Goal: Obtain resource: Obtain resource

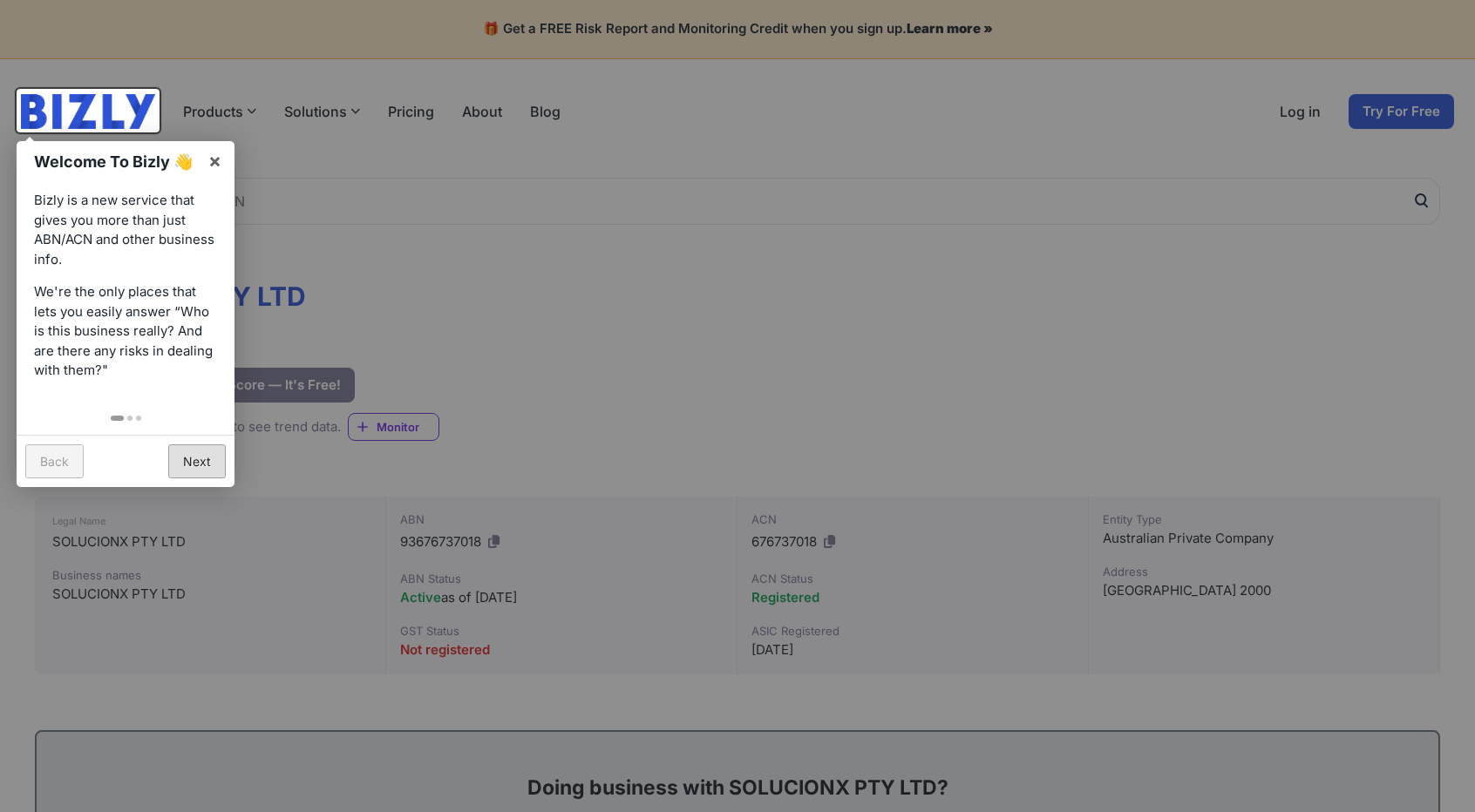
click at [192, 459] on link "Next" at bounding box center [197, 462] width 57 height 34
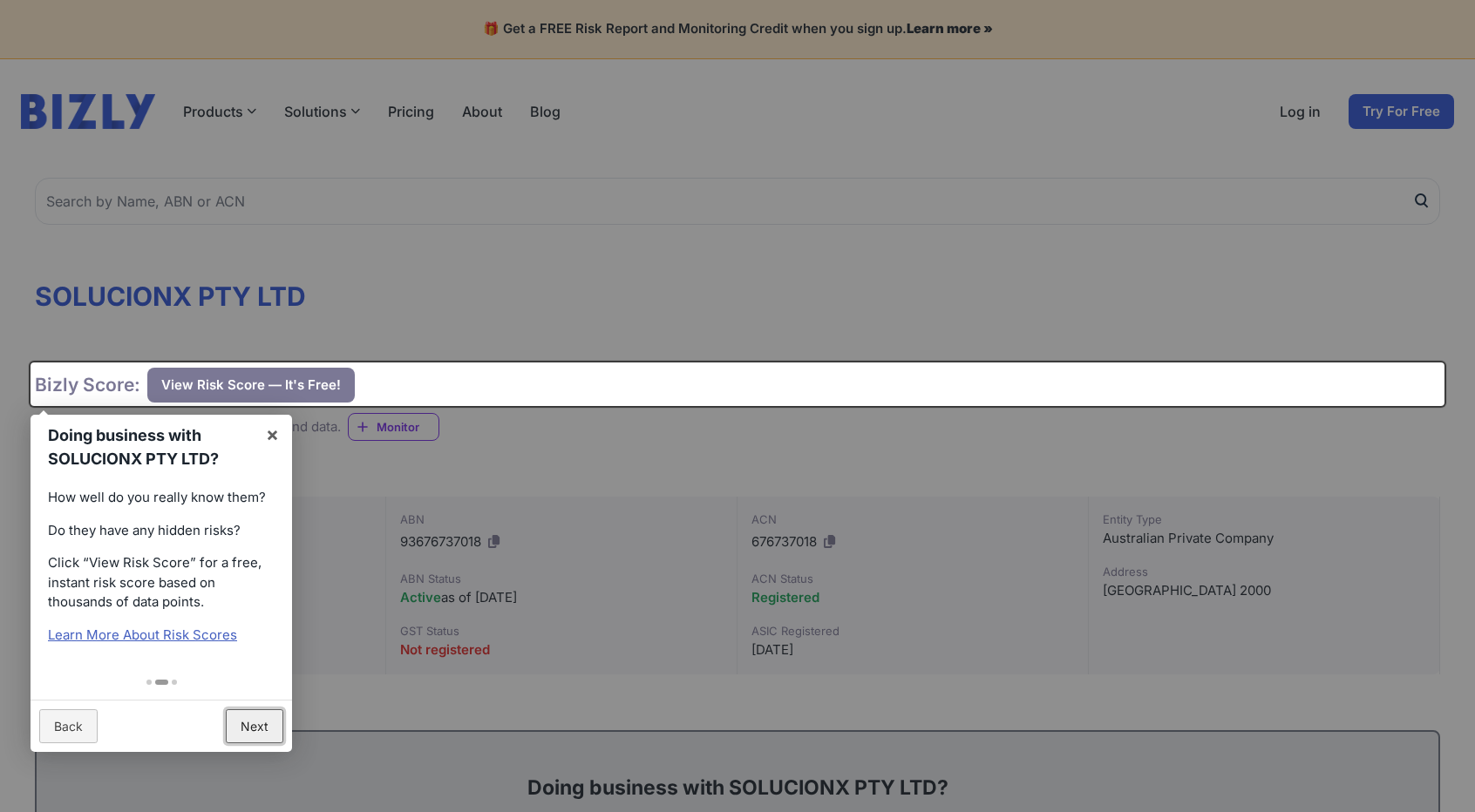
click at [259, 716] on link "Next" at bounding box center [255, 726] width 57 height 34
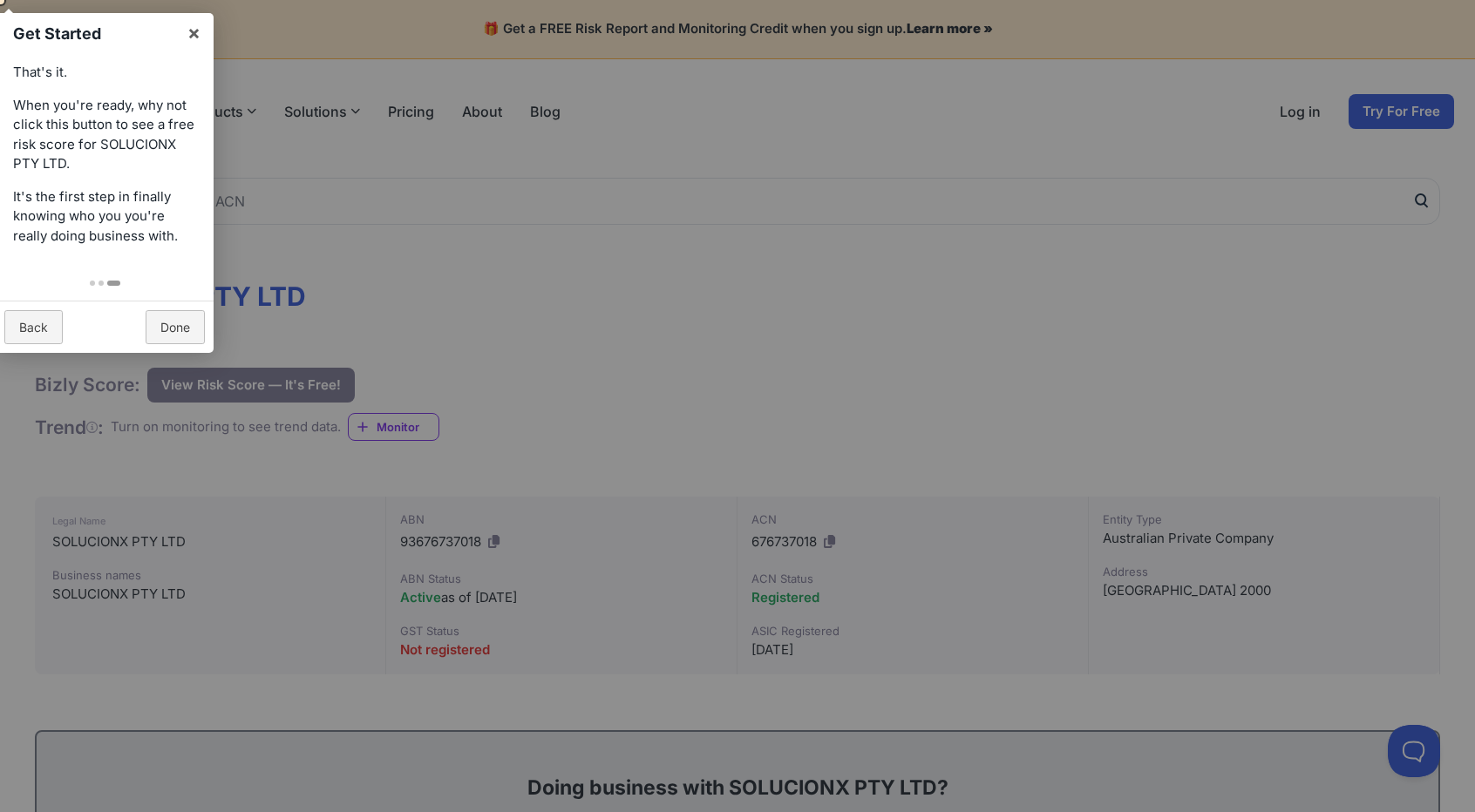
click at [489, 299] on div at bounding box center [737, 406] width 1475 height 812
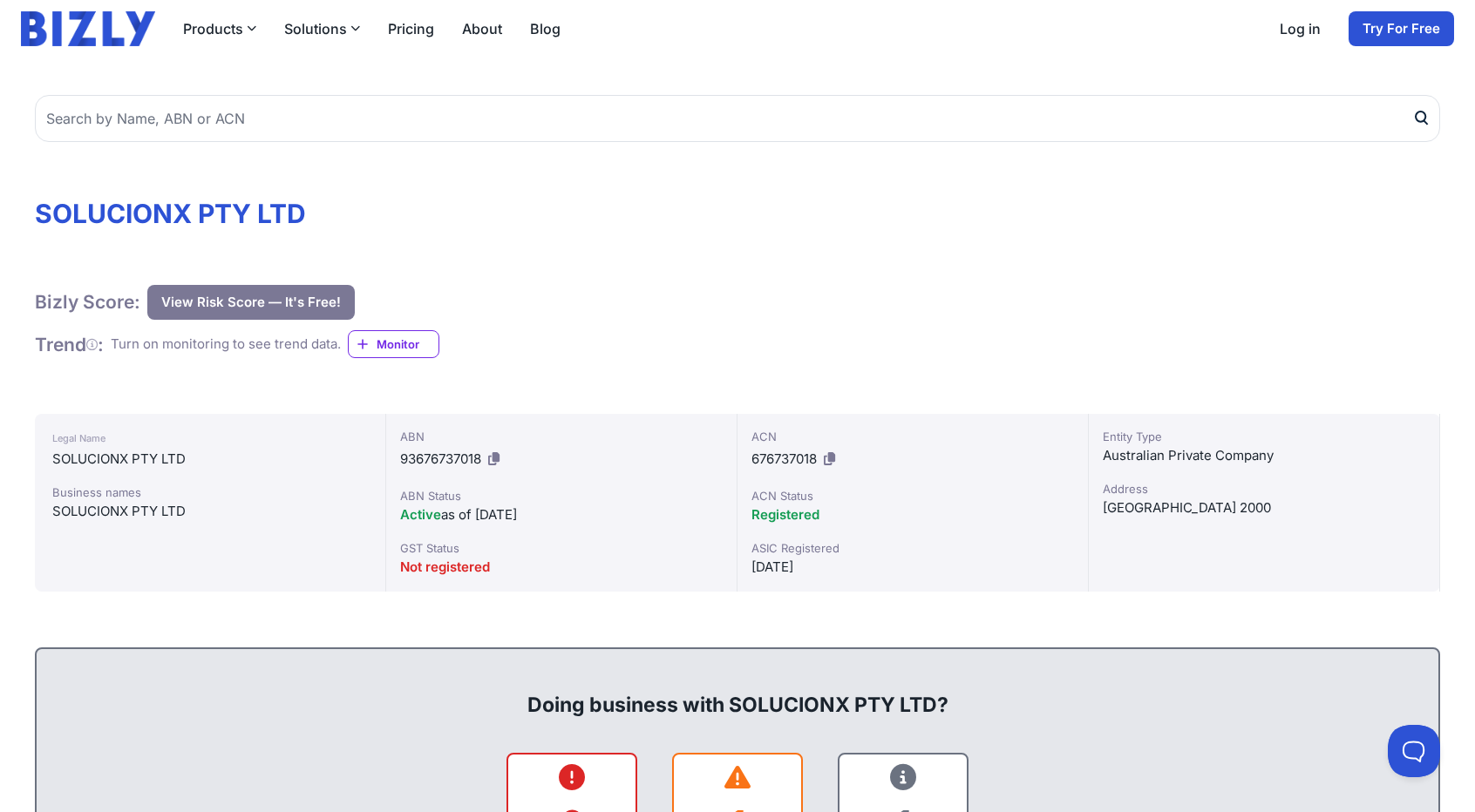
scroll to position [81, 0]
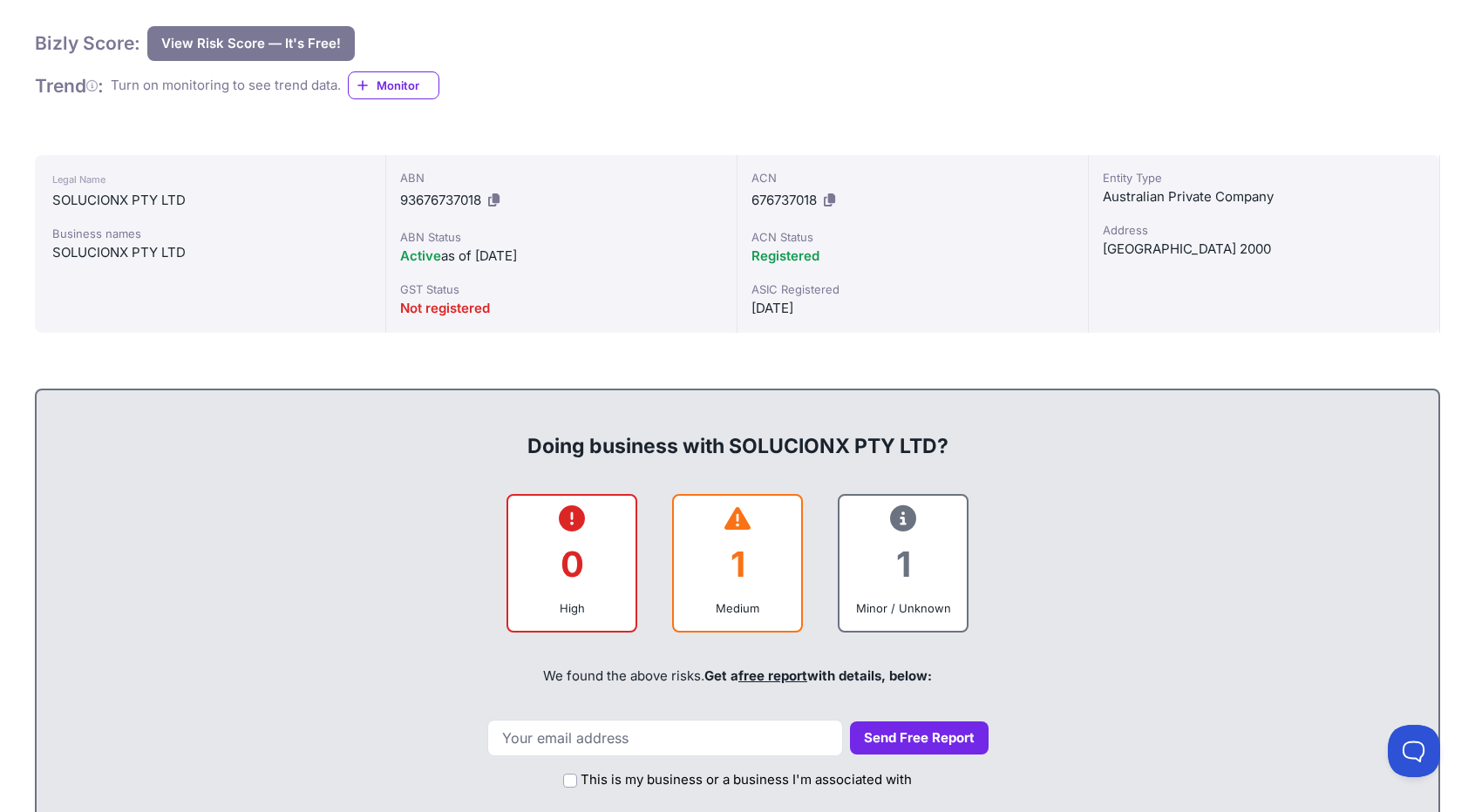
scroll to position [342, 0]
click at [734, 518] on icon at bounding box center [737, 518] width 26 height 1
click at [750, 573] on div "1" at bounding box center [737, 563] width 99 height 71
click at [739, 613] on div "Medium" at bounding box center [737, 607] width 99 height 18
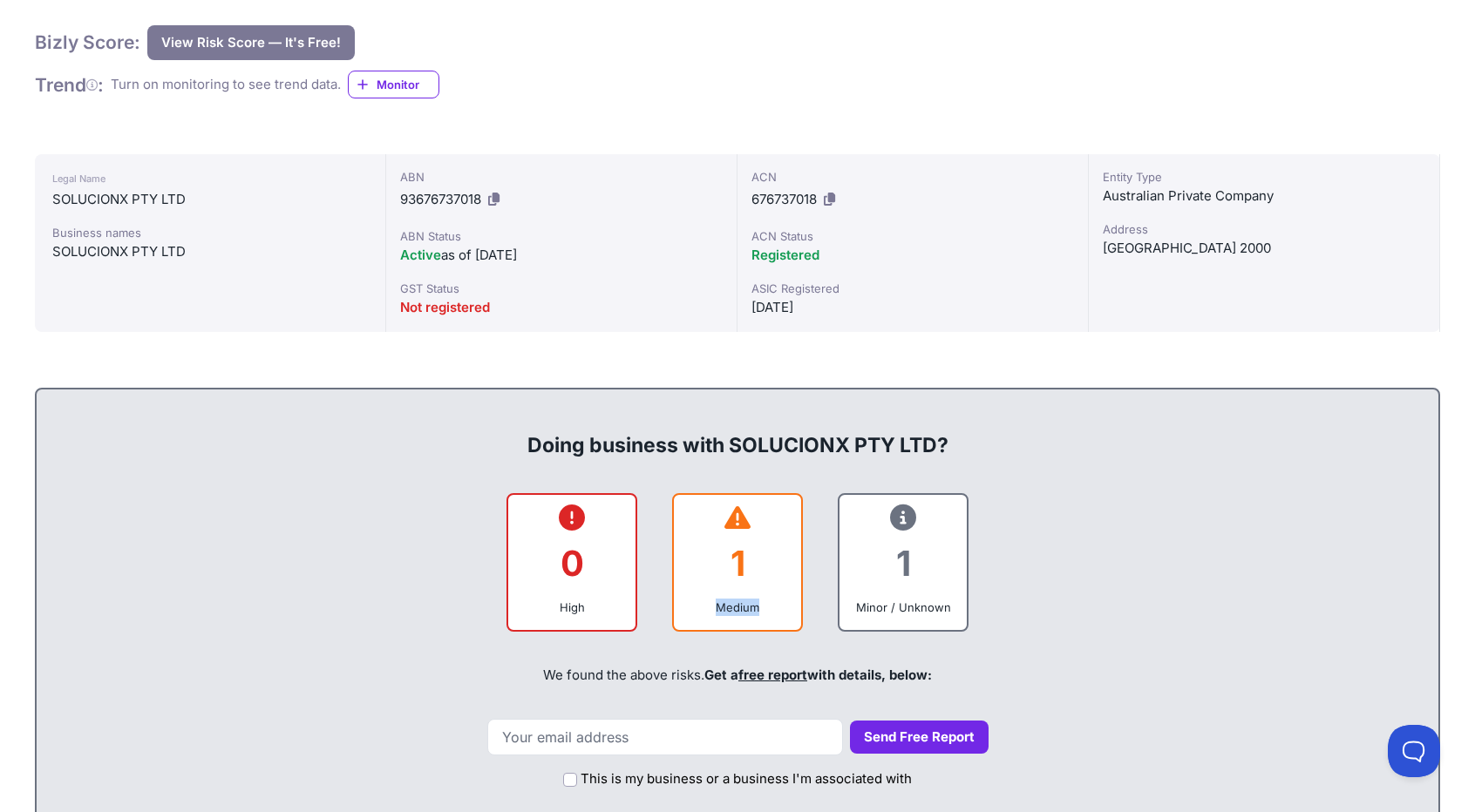
click at [739, 613] on div "Medium" at bounding box center [737, 607] width 99 height 18
click at [729, 519] on icon at bounding box center [737, 518] width 26 height 1
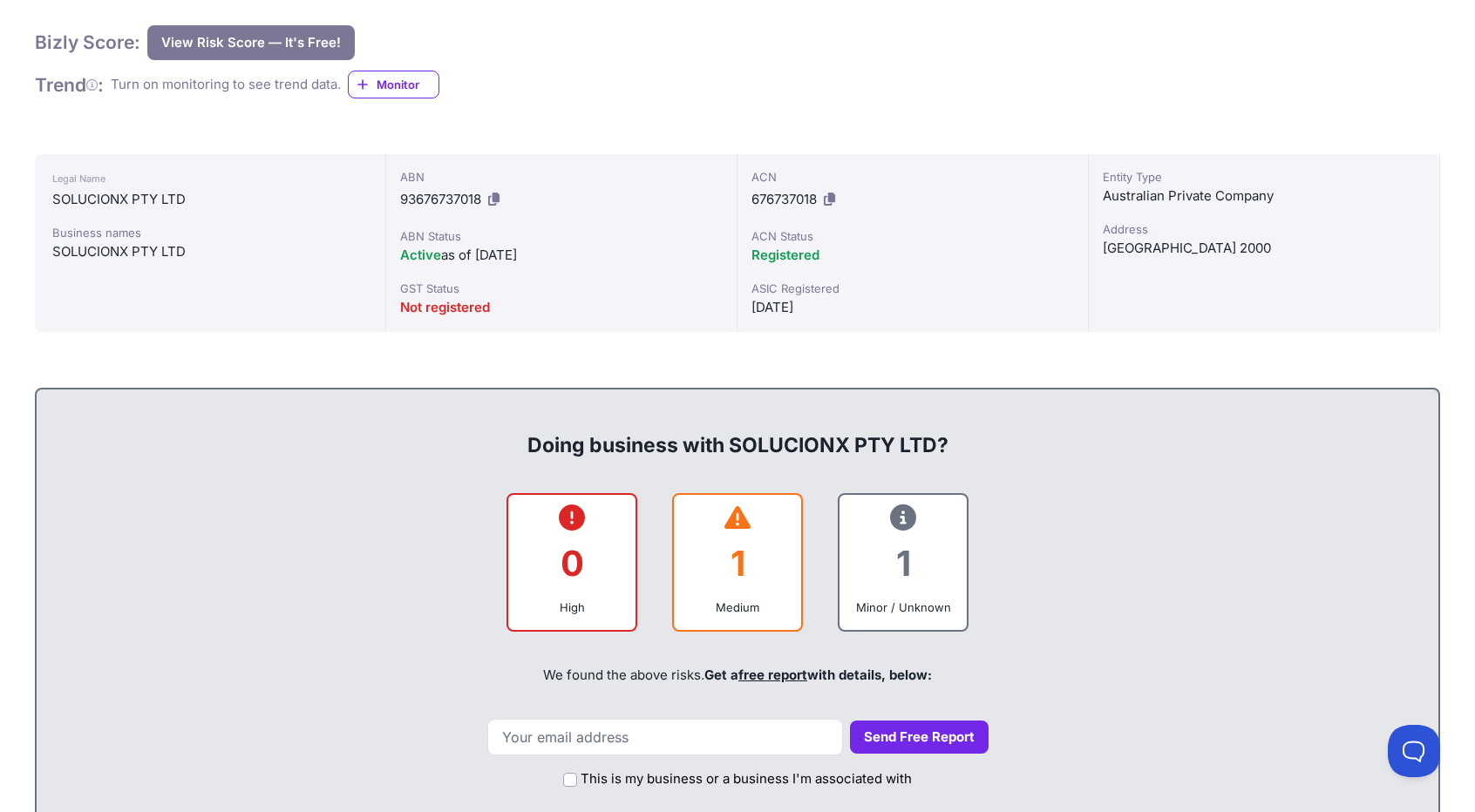
click at [799, 674] on link "free report" at bounding box center [772, 674] width 69 height 17
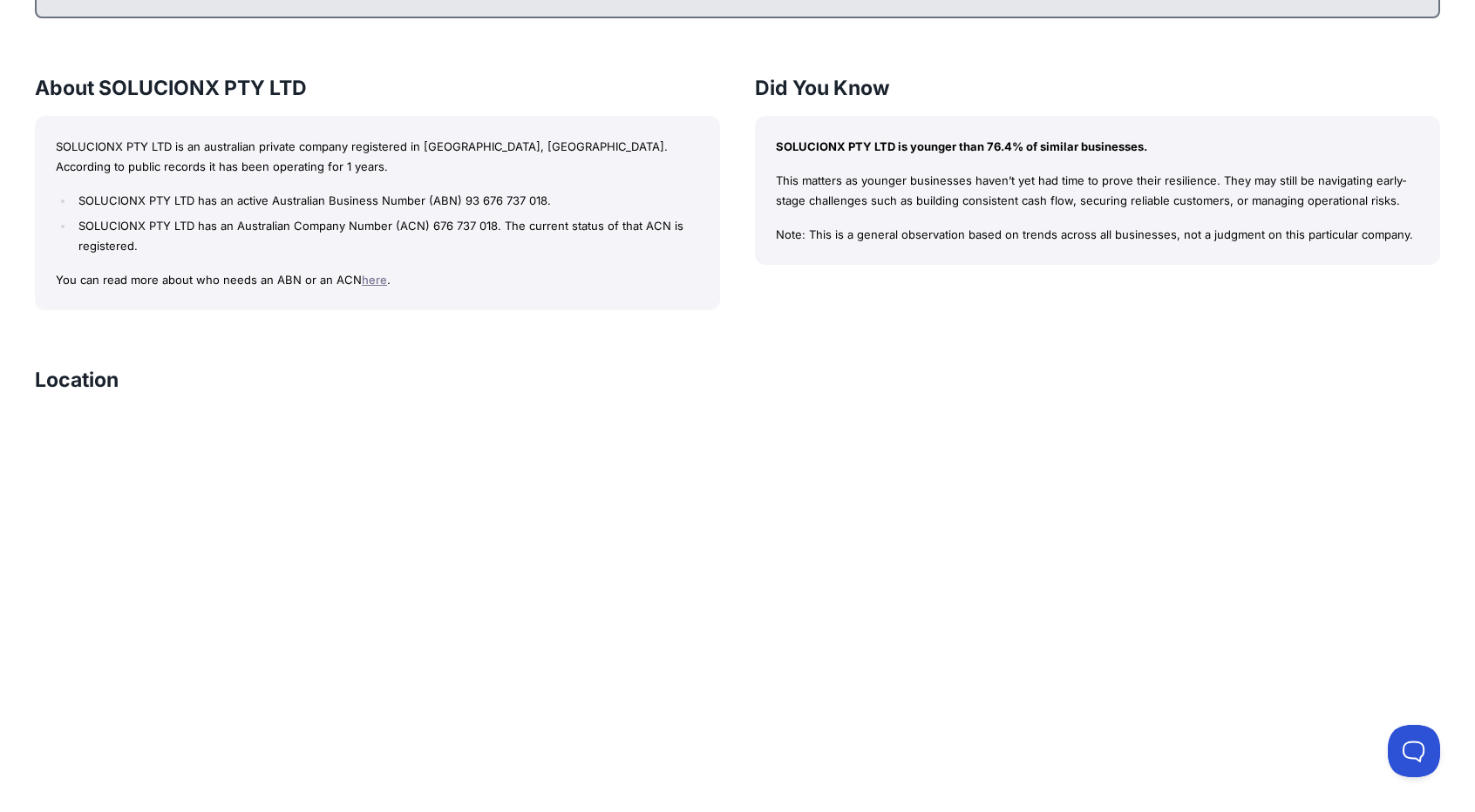
scroll to position [1127, 0]
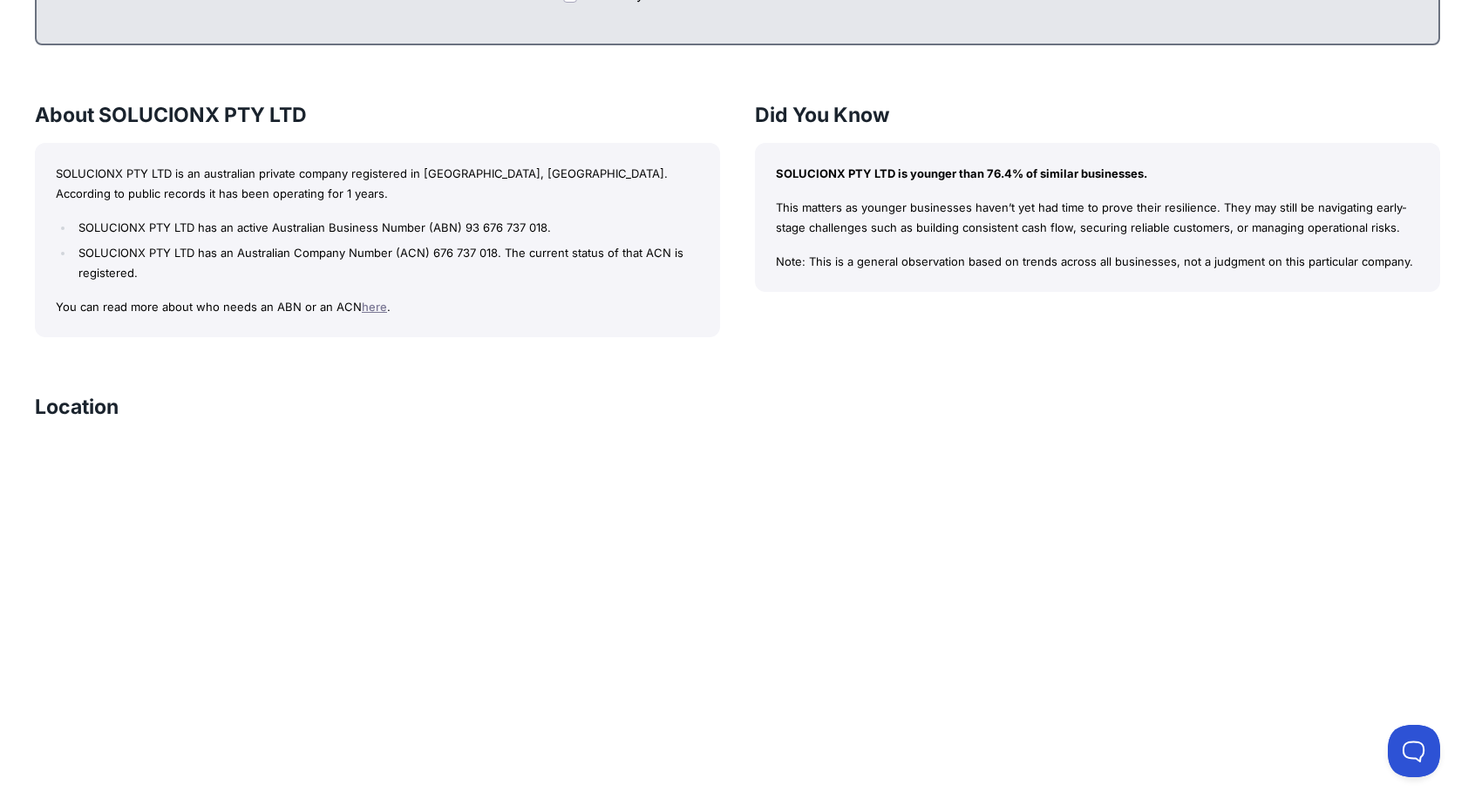
drag, startPoint x: 3, startPoint y: 81, endPoint x: 1389, endPoint y: 401, distance: 1422.5
click at [1389, 401] on div "Location" at bounding box center [737, 414] width 1405 height 42
drag, startPoint x: 0, startPoint y: 102, endPoint x: 1434, endPoint y: 356, distance: 1456.3
click at [1434, 356] on div "SOLUCIONX PTY LTD Bizly Score: View Risk Score — It's Free! View Risk Score — I…" at bounding box center [737, 246] width 1475 height 2418
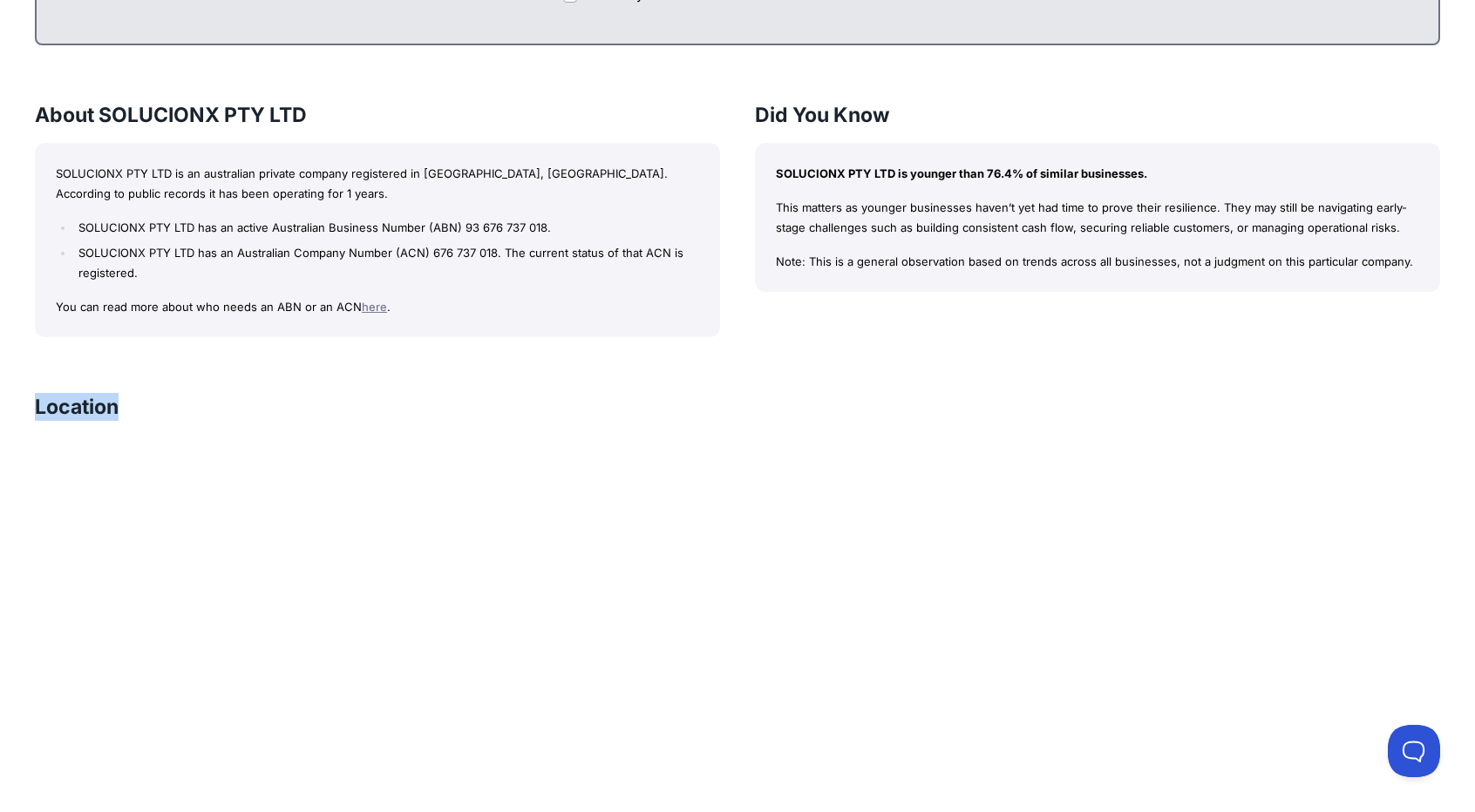
click at [1434, 356] on div "SOLUCIONX PTY LTD Bizly Score: View Risk Score — It's Free! View Risk Score — I…" at bounding box center [737, 246] width 1475 height 2418
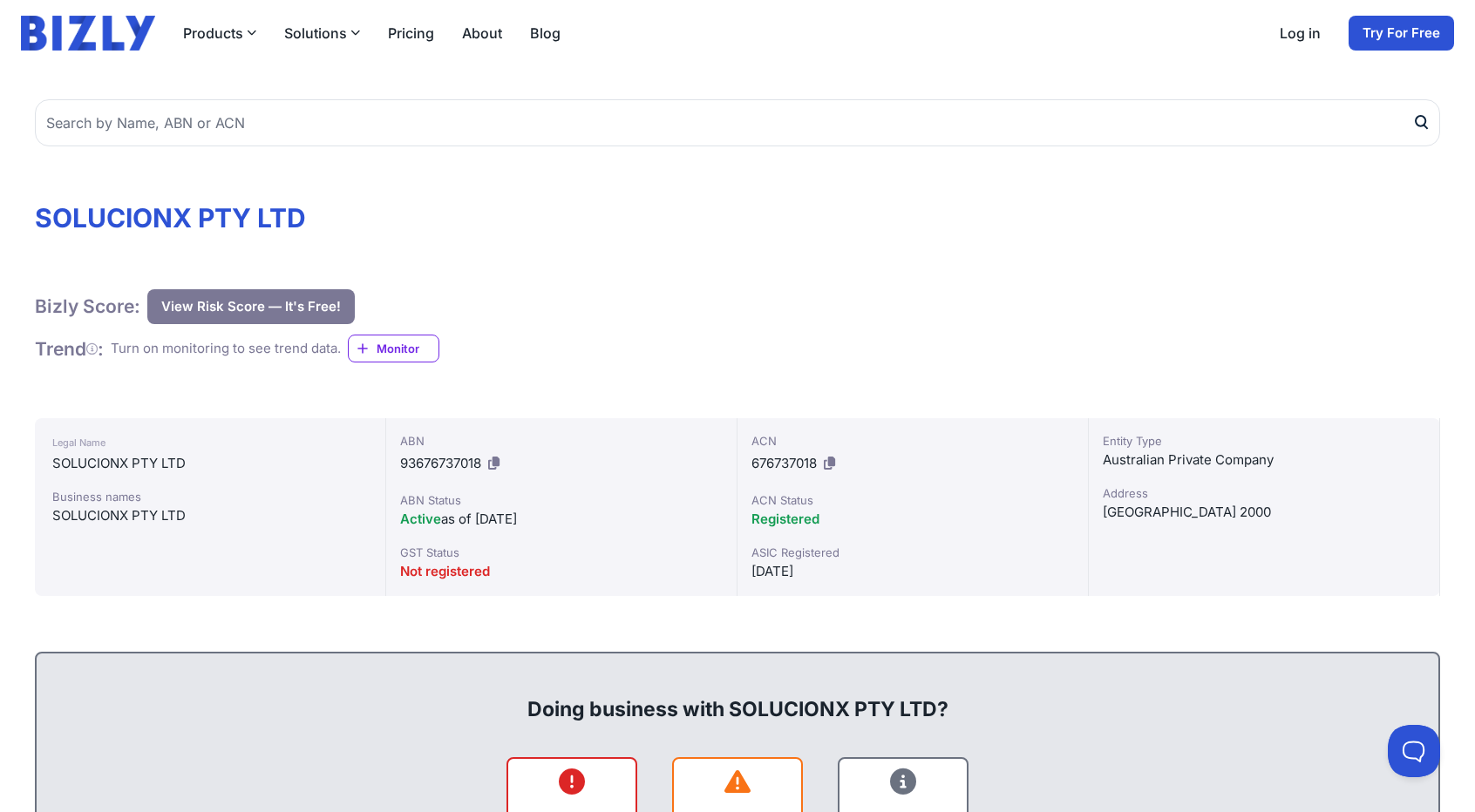
scroll to position [63, 0]
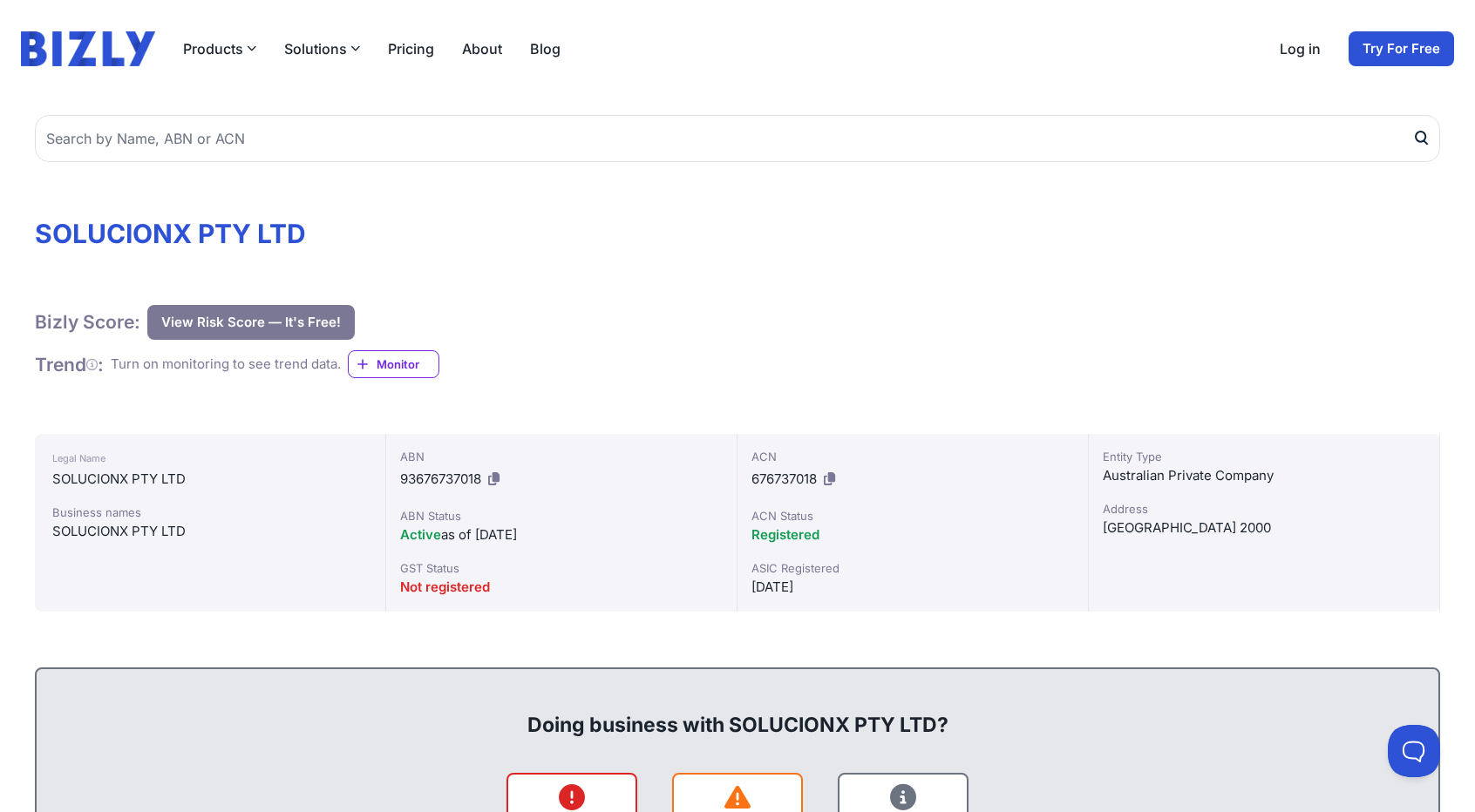
click at [288, 325] on button "View Risk Score — It's Free!" at bounding box center [251, 322] width 207 height 35
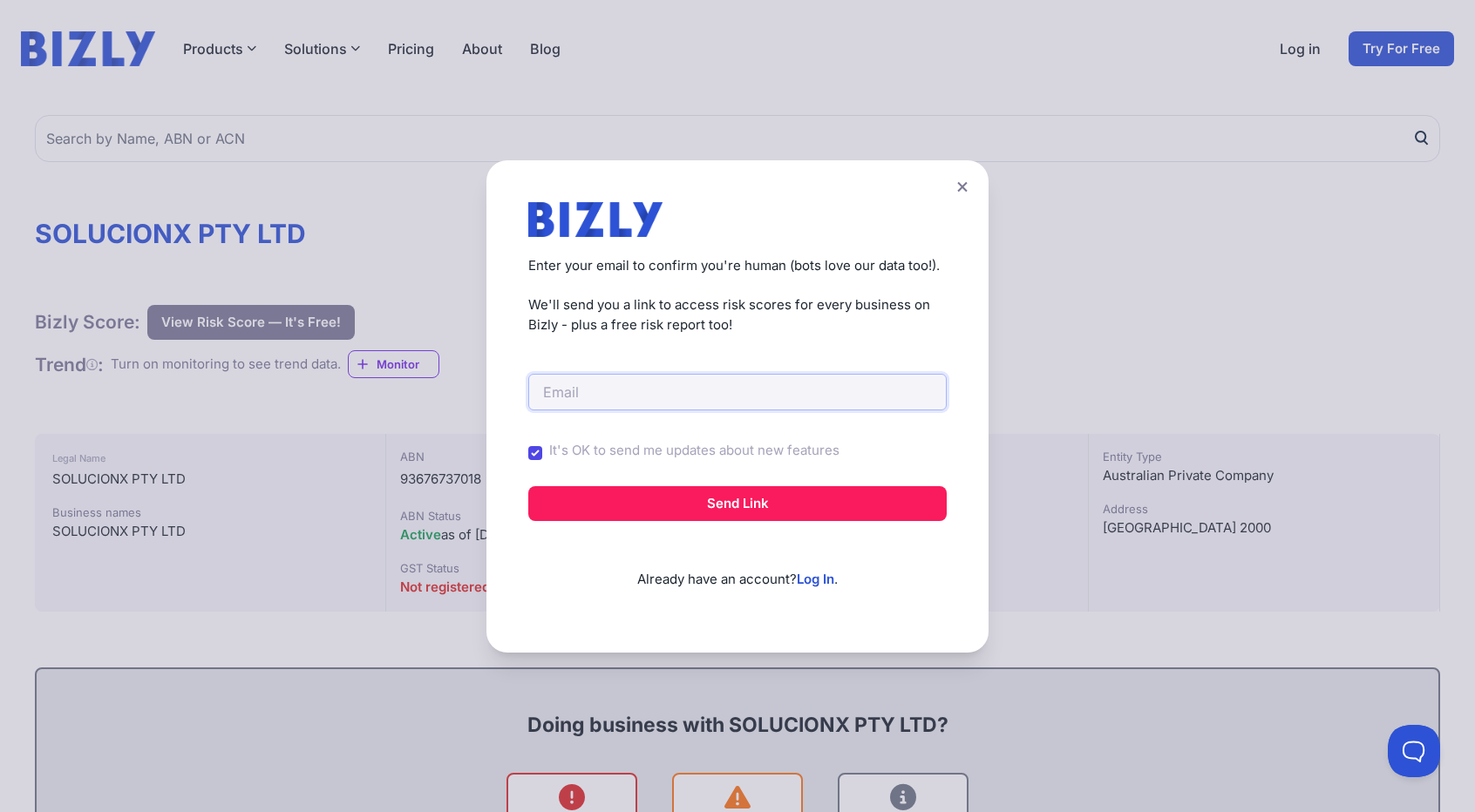
click at [649, 410] on form "It's OK to send me updates about new features Send Link" at bounding box center [737, 428] width 418 height 187
drag, startPoint x: 406, startPoint y: 172, endPoint x: 810, endPoint y: 523, distance: 535.2
click at [1057, 703] on div "Create a Free Account to View Risk Scores Get instant access to risk scores for…" at bounding box center [737, 406] width 1475 height 812
click at [959, 182] on button at bounding box center [961, 187] width 24 height 25
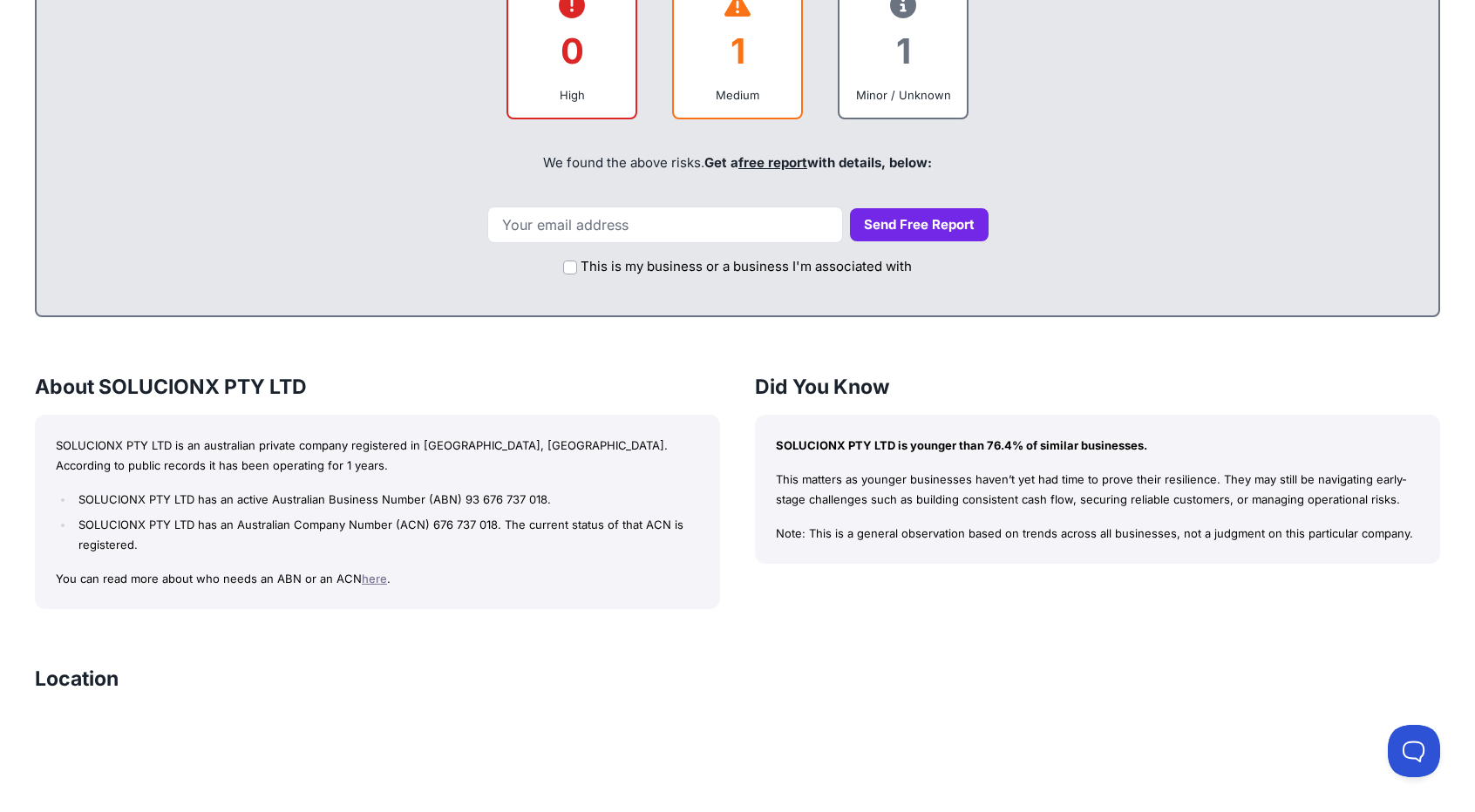
scroll to position [586, 0]
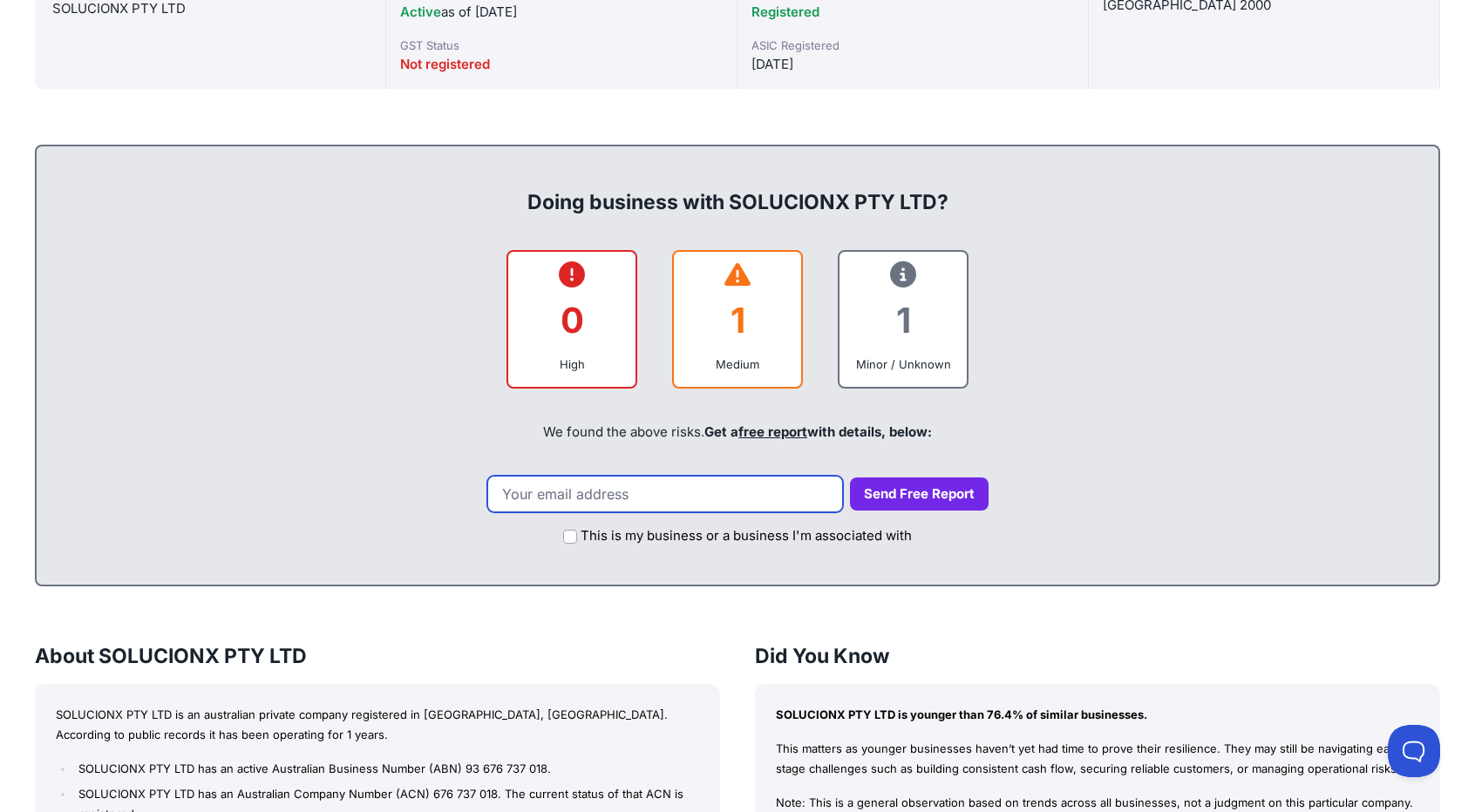
click at [619, 496] on input "email" at bounding box center [665, 494] width 356 height 37
type input "1056579298@qq.com"
click at [577, 530] on input "This is my business or a business I'm associated with" at bounding box center [570, 537] width 14 height 14
checkbox input "true"
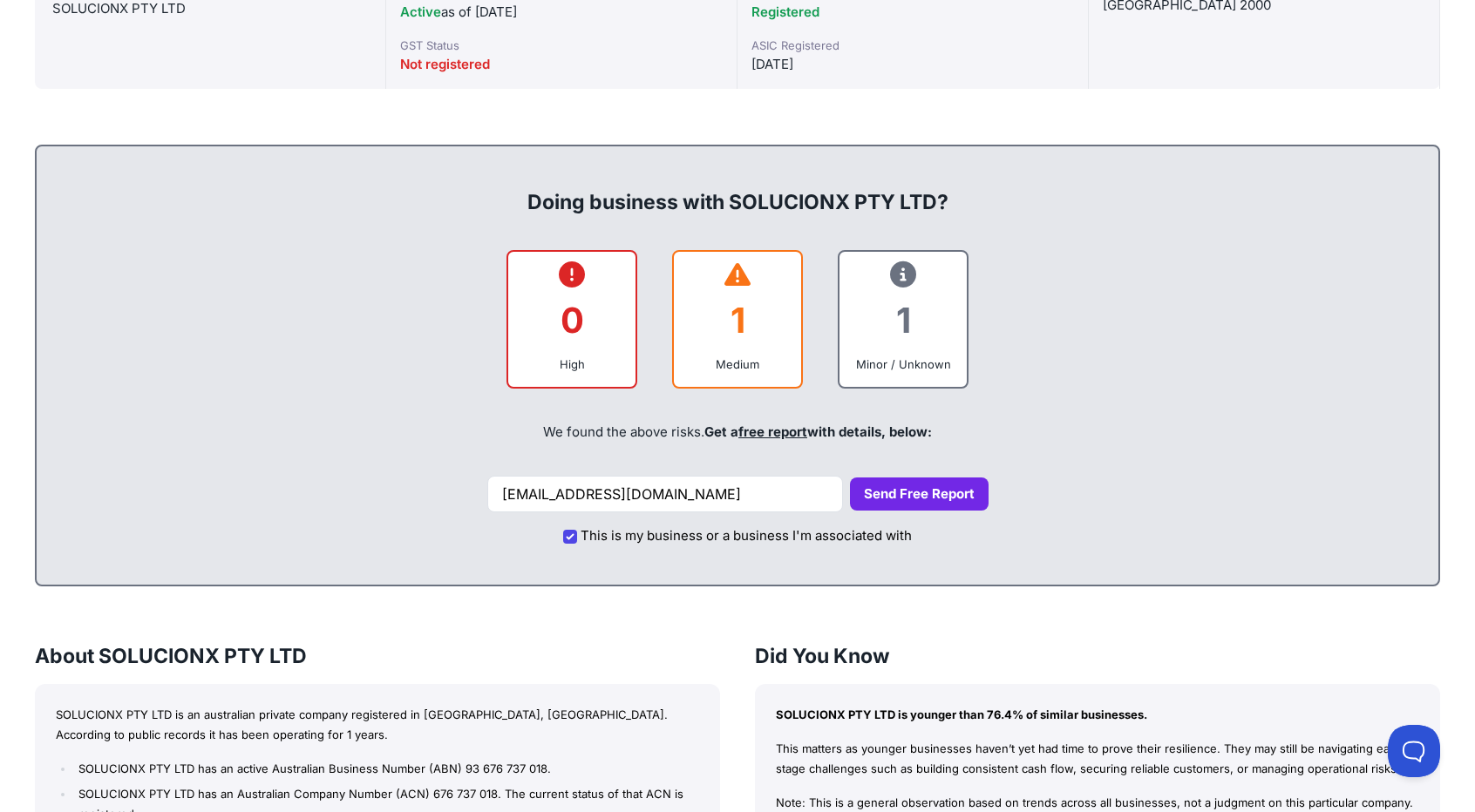
click at [933, 495] on button "Send Free Report" at bounding box center [918, 495] width 138 height 34
click at [926, 494] on button "Send Free Report" at bounding box center [918, 495] width 138 height 34
click at [870, 489] on button "Send Free Report" at bounding box center [918, 495] width 138 height 34
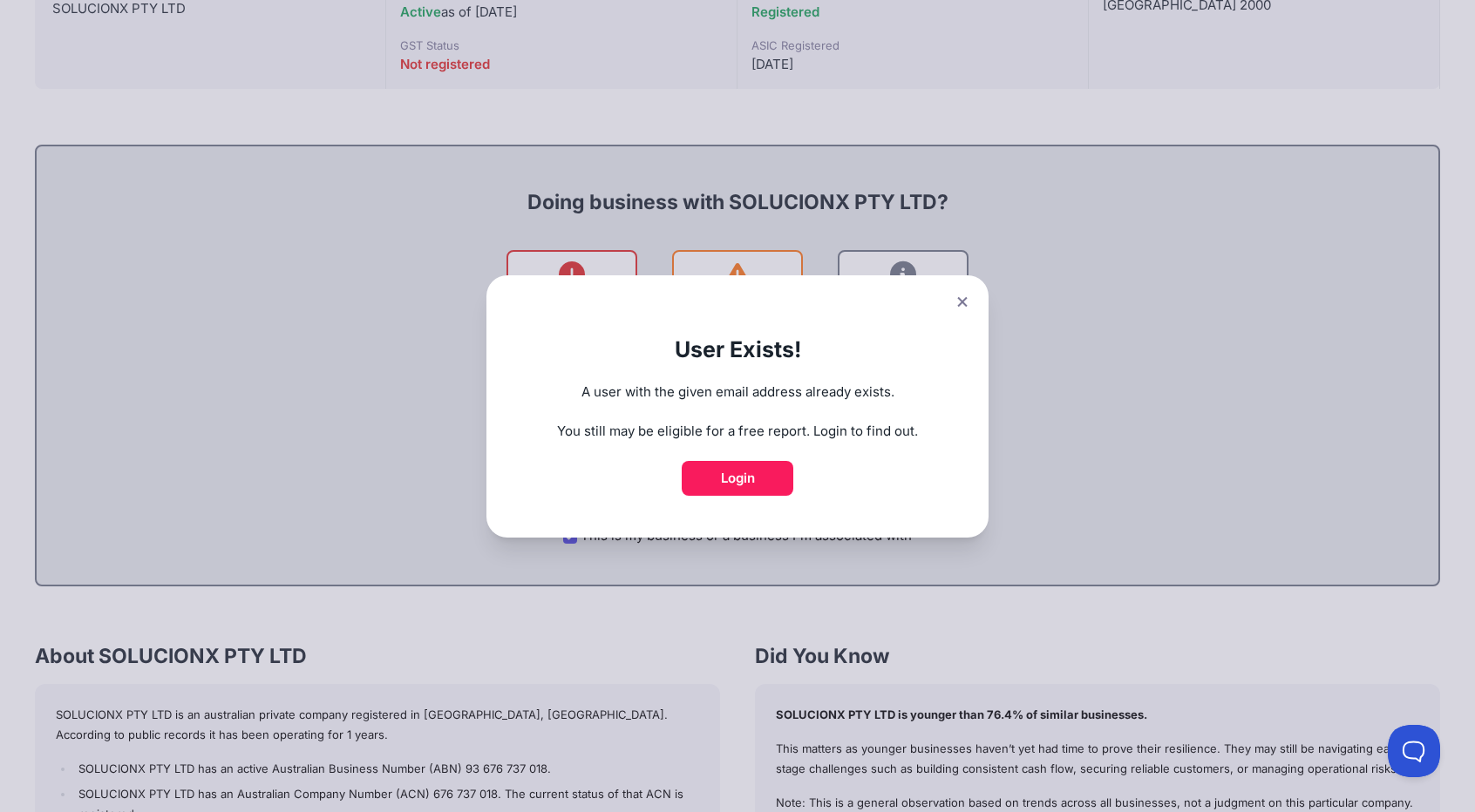
click at [1013, 591] on div "User Exists! A user with the given email address already exists. You still may …" at bounding box center [737, 406] width 1475 height 812
